Goal: Information Seeking & Learning: Understand process/instructions

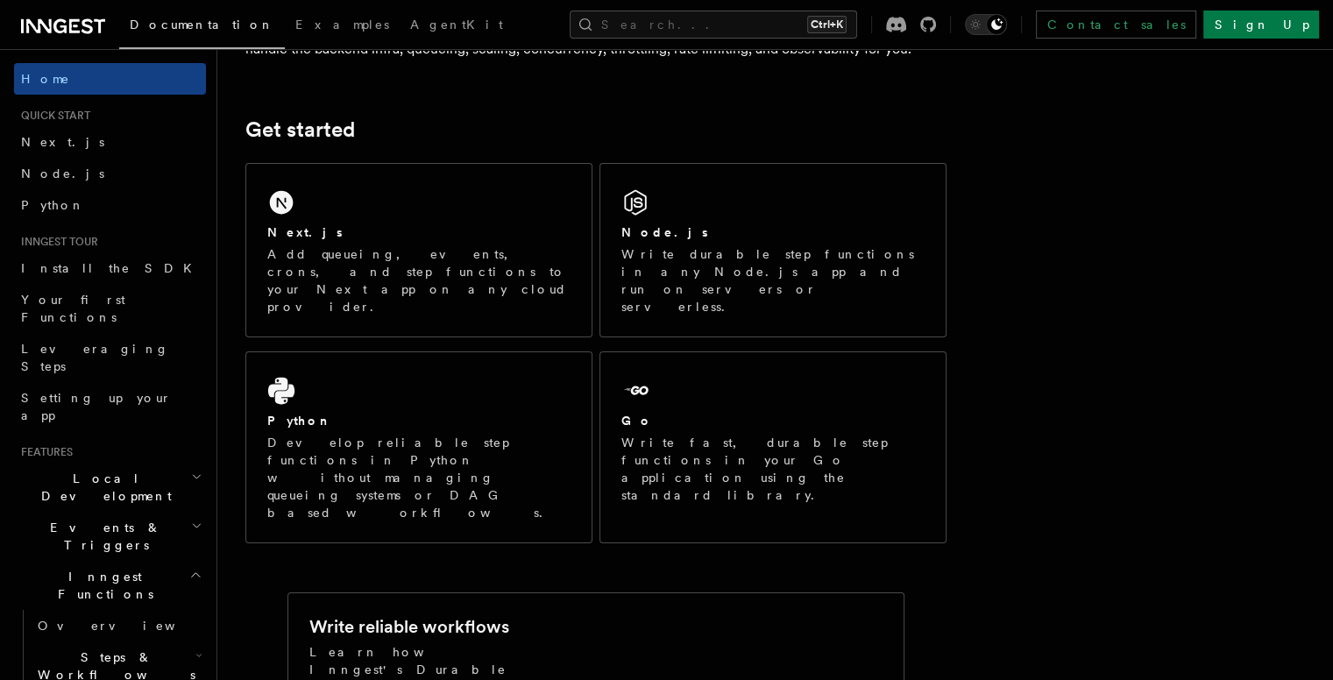
click at [768, 284] on div "Node.js Write durable step functions in any Node.js app and run on servers or s…" at bounding box center [772, 250] width 345 height 173
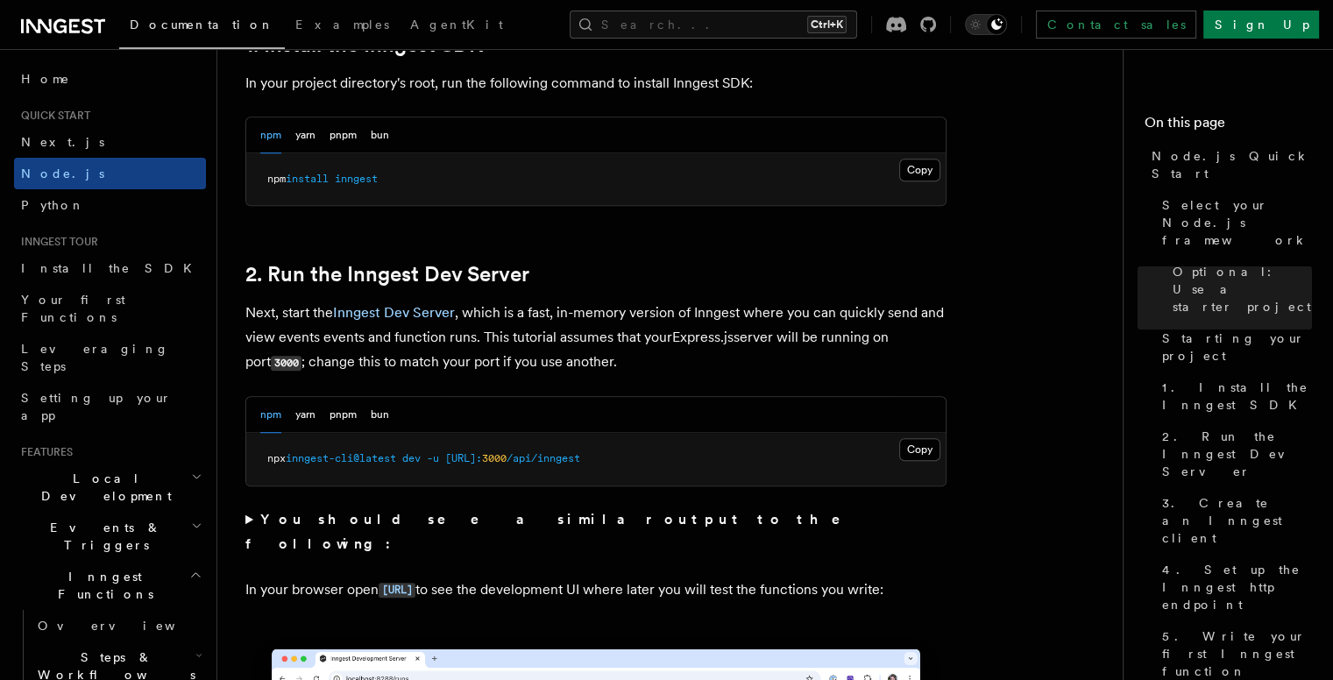
scroll to position [1178, 0]
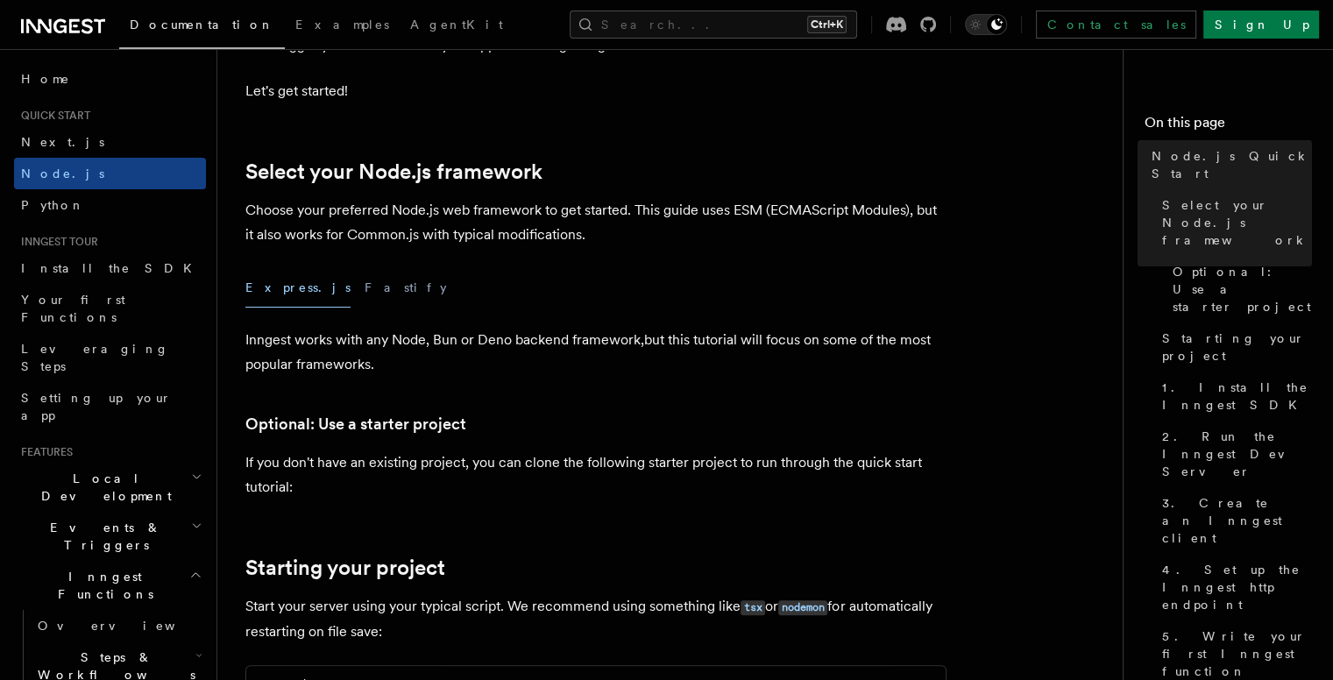
scroll to position [347, 0]
